Goal: Transaction & Acquisition: Purchase product/service

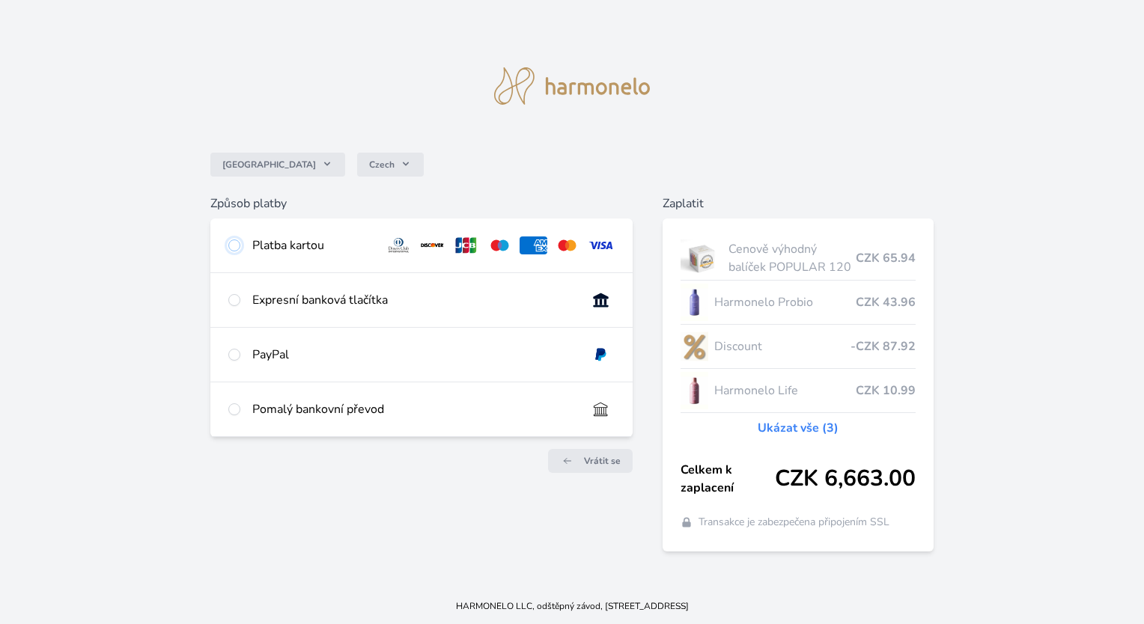
click at [237, 244] on input "radio" at bounding box center [234, 246] width 12 height 12
radio input "true"
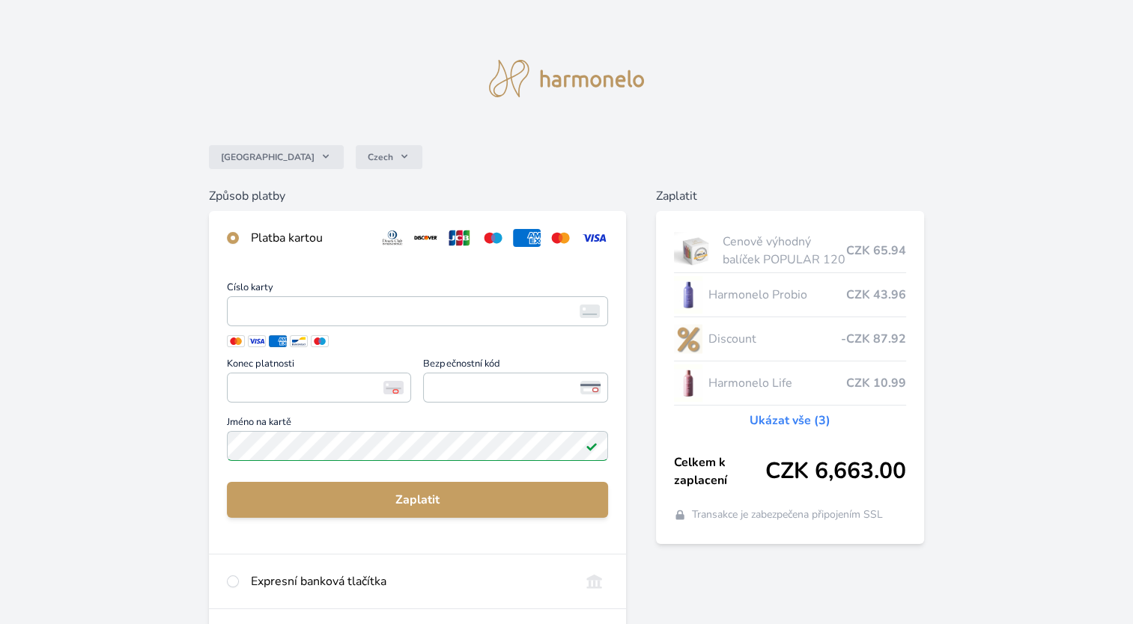
click at [463, 283] on span "Číslo karty" at bounding box center [417, 289] width 381 height 13
click at [311, 234] on div "Platba kartou" at bounding box center [309, 238] width 116 height 18
click at [594, 239] on img at bounding box center [594, 238] width 28 height 18
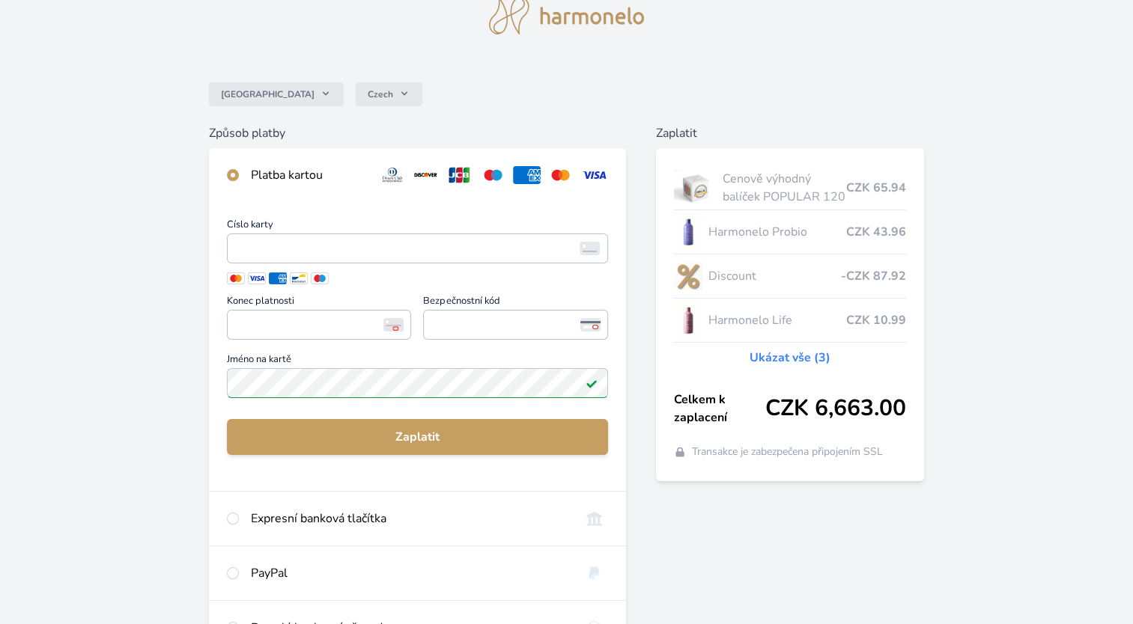
scroll to position [57, 0]
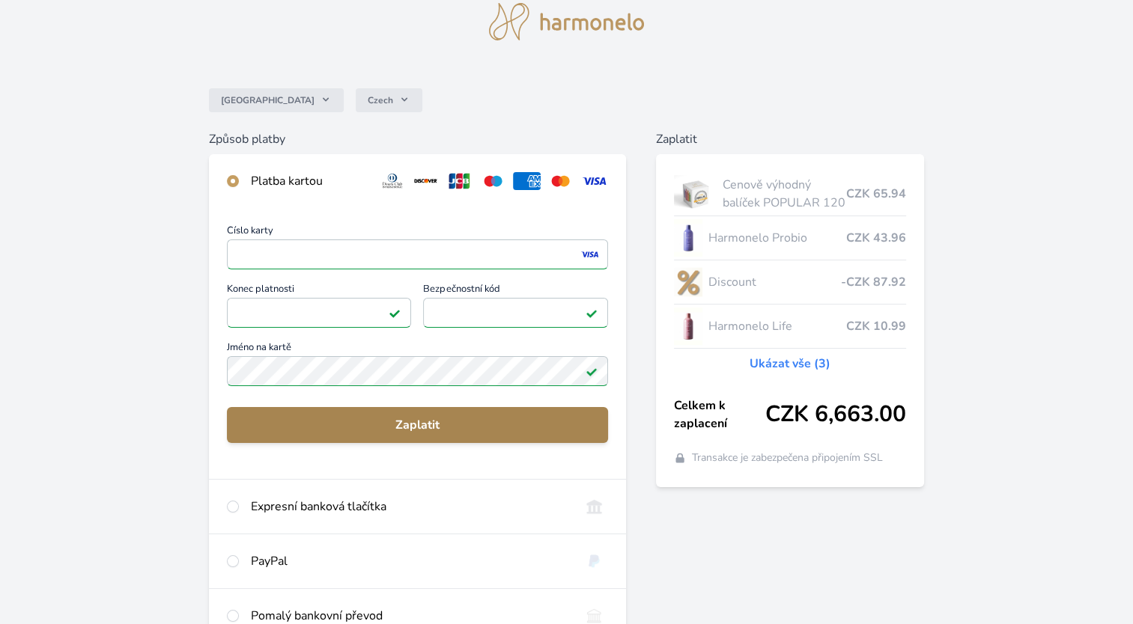
click at [425, 425] on span "Zaplatit" at bounding box center [417, 425] width 357 height 18
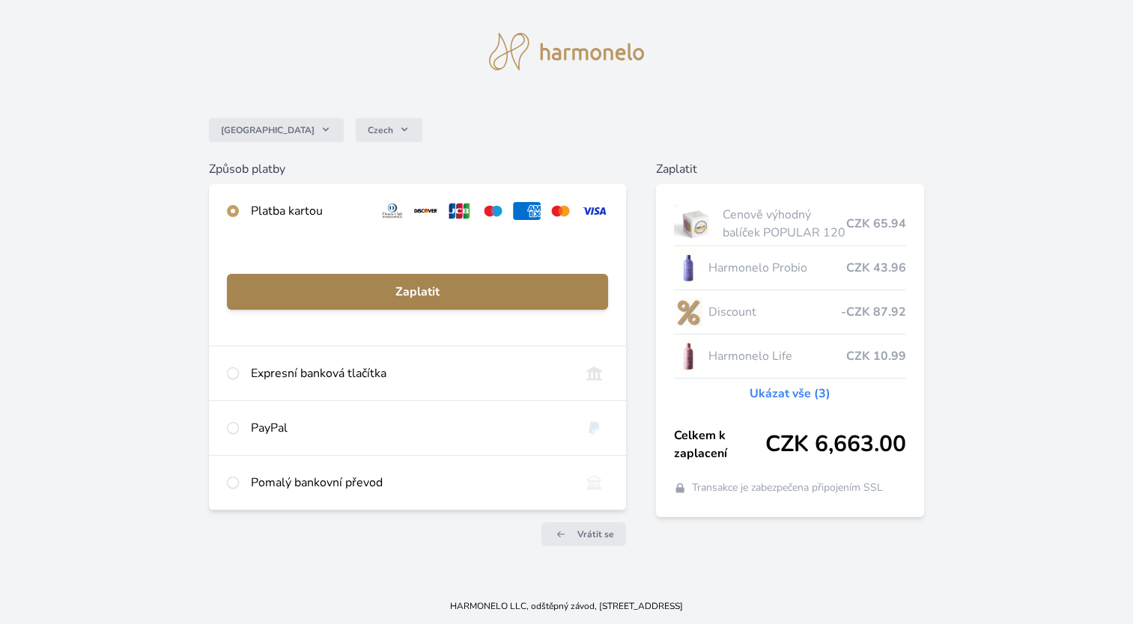
scroll to position [26, 0]
